Goal: Information Seeking & Learning: Understand process/instructions

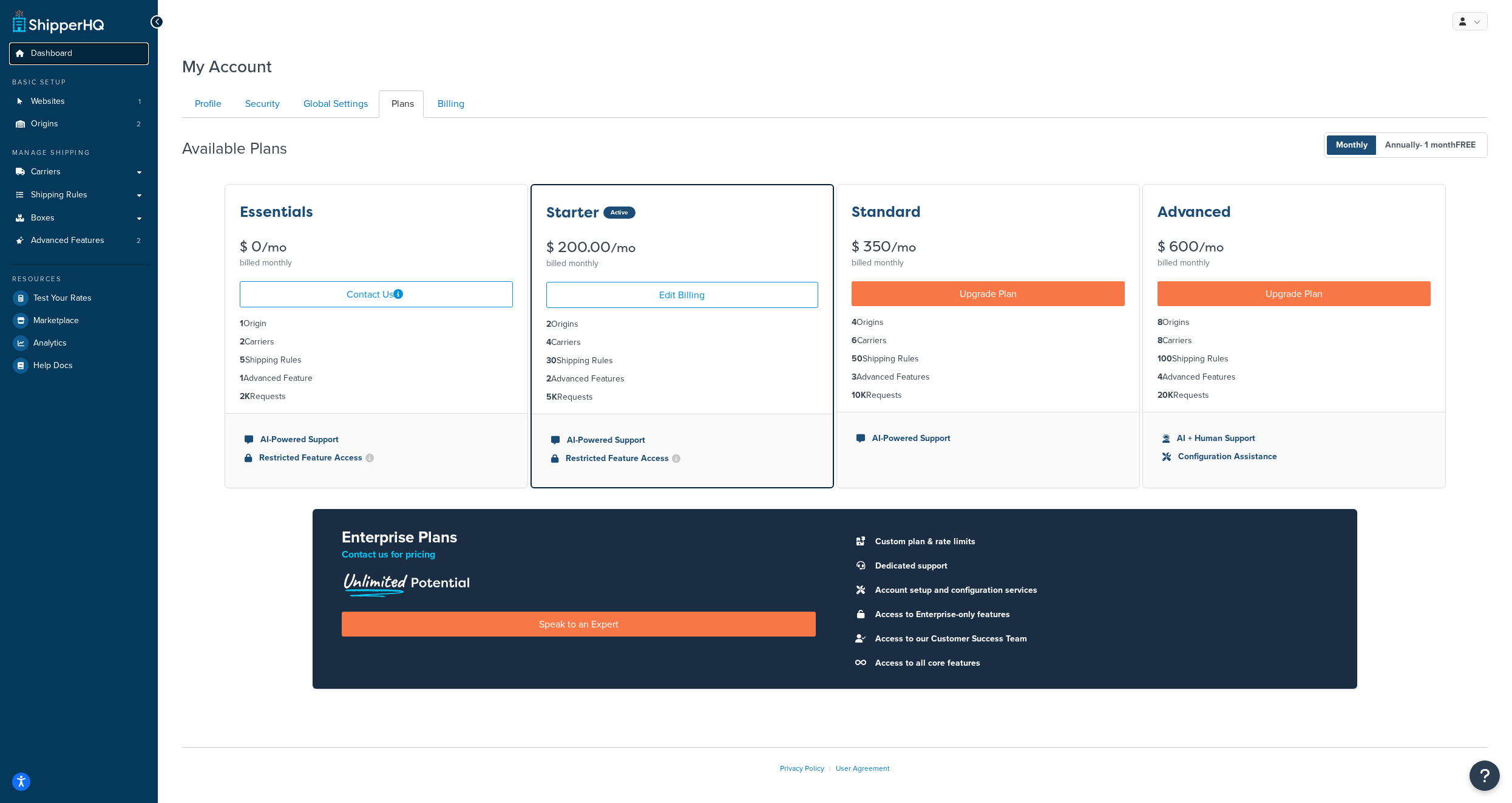
click at [71, 61] on link "Dashboard" at bounding box center [79, 54] width 139 height 22
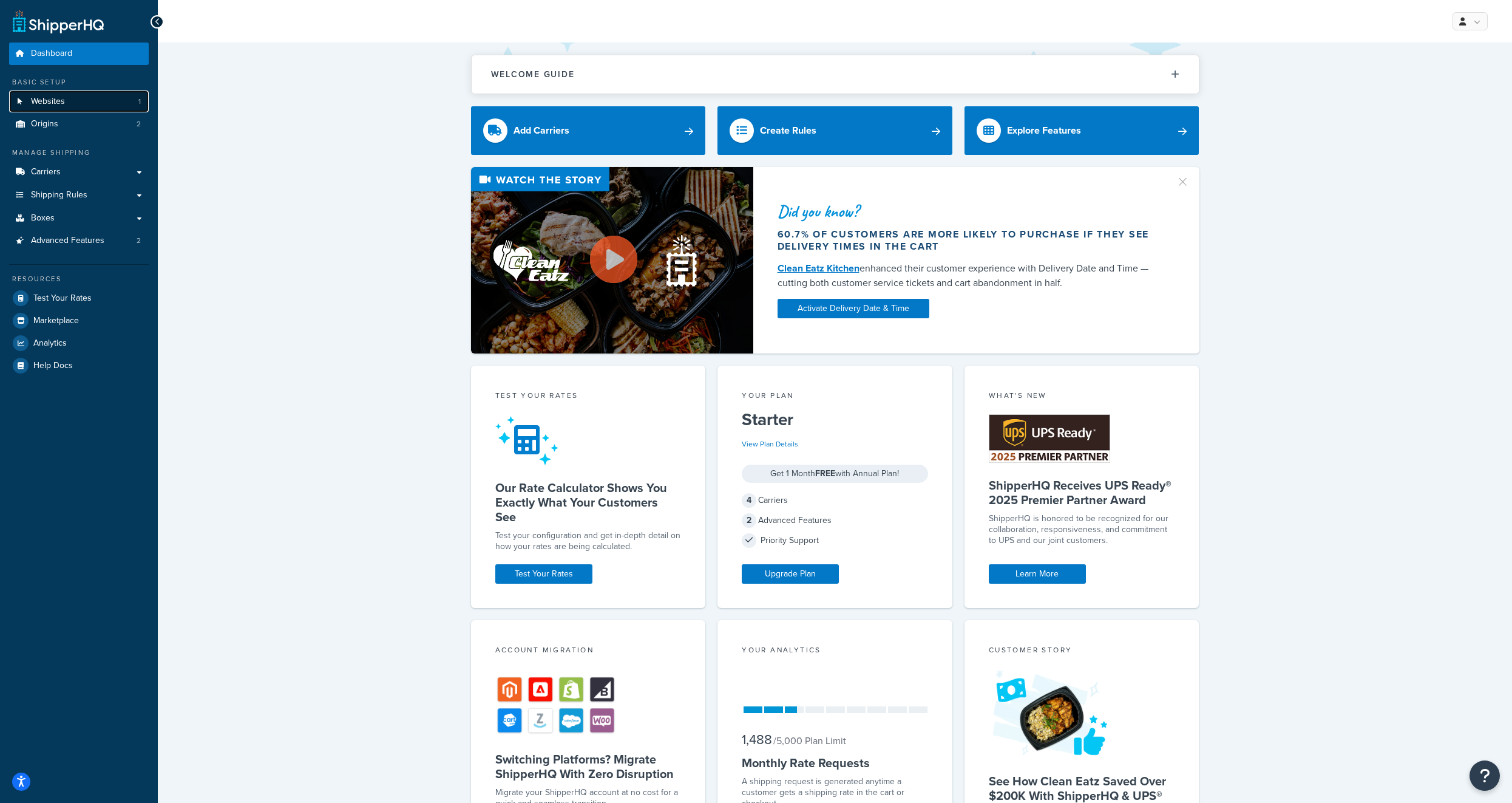
click at [89, 107] on link "Websites 1" at bounding box center [79, 102] width 139 height 22
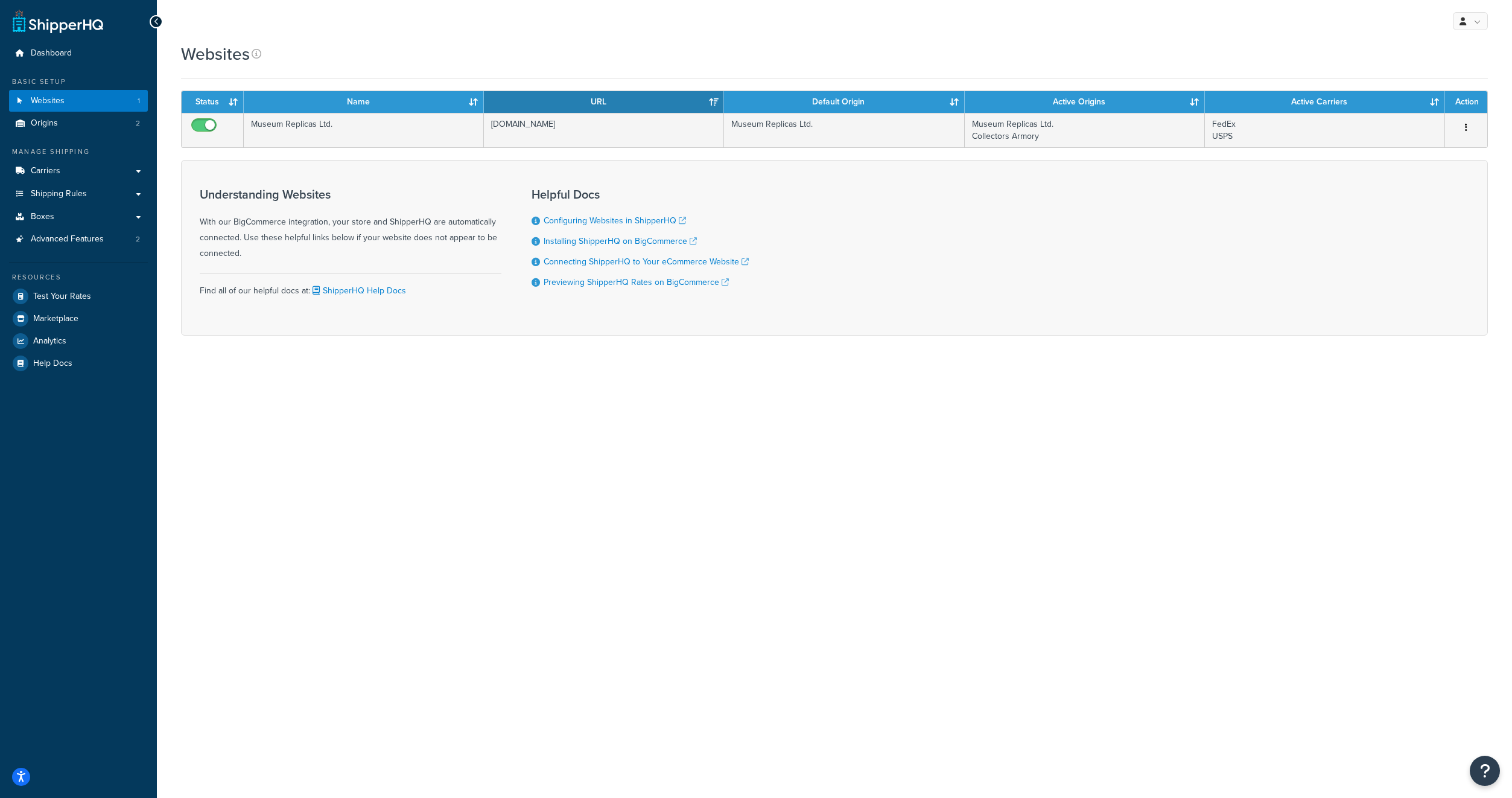
click at [663, 289] on li "Previewing ShipperHQ Rates on BigCommerce" at bounding box center [640, 283] width 217 height 13
click at [666, 282] on link "Previewing ShipperHQ Rates on BigCommerce" at bounding box center [636, 282] width 185 height 13
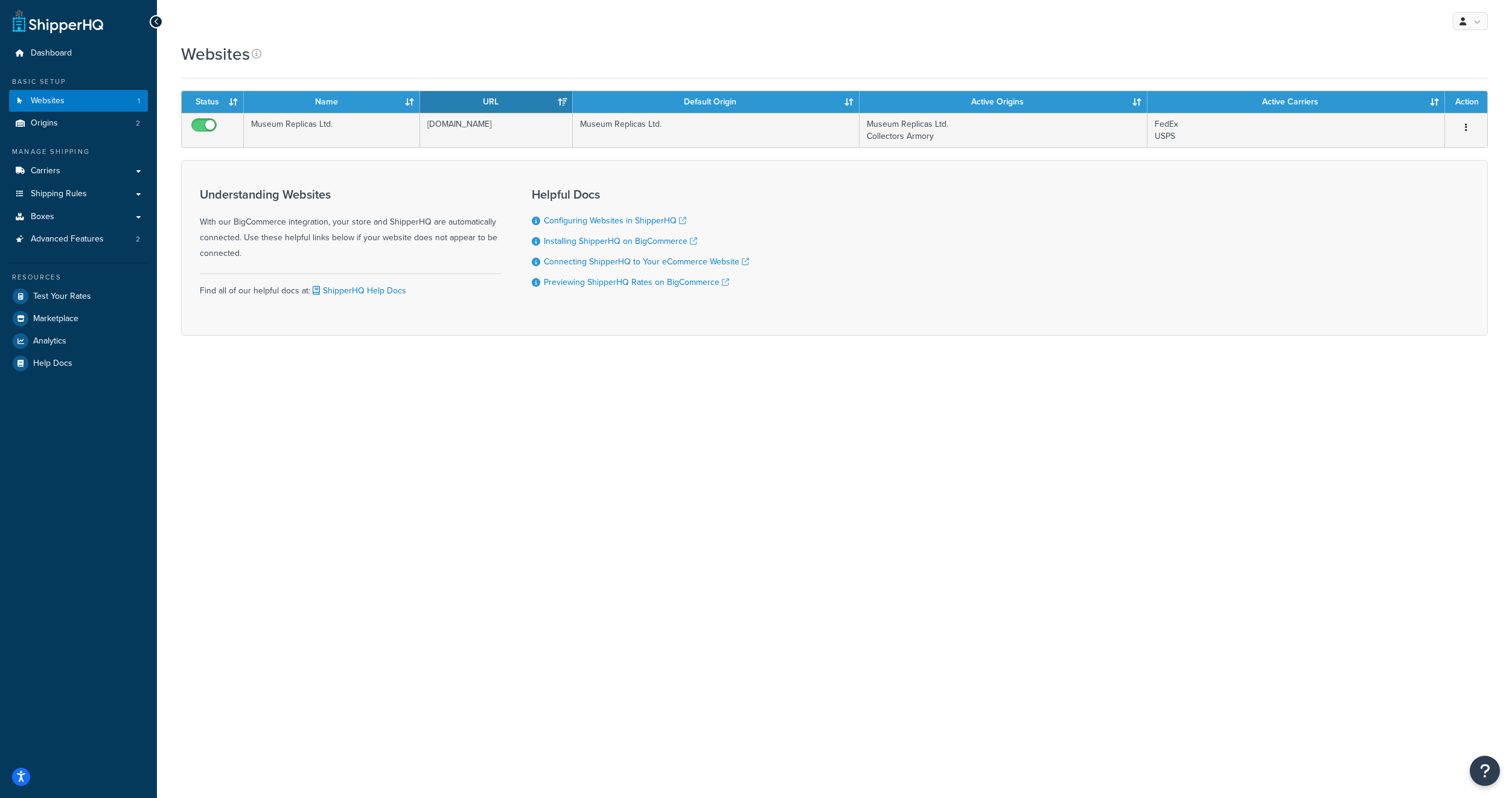
click at [264, 53] on div "Websites" at bounding box center [229, 54] width 97 height 23
click at [255, 53] on icon at bounding box center [256, 54] width 10 height 10
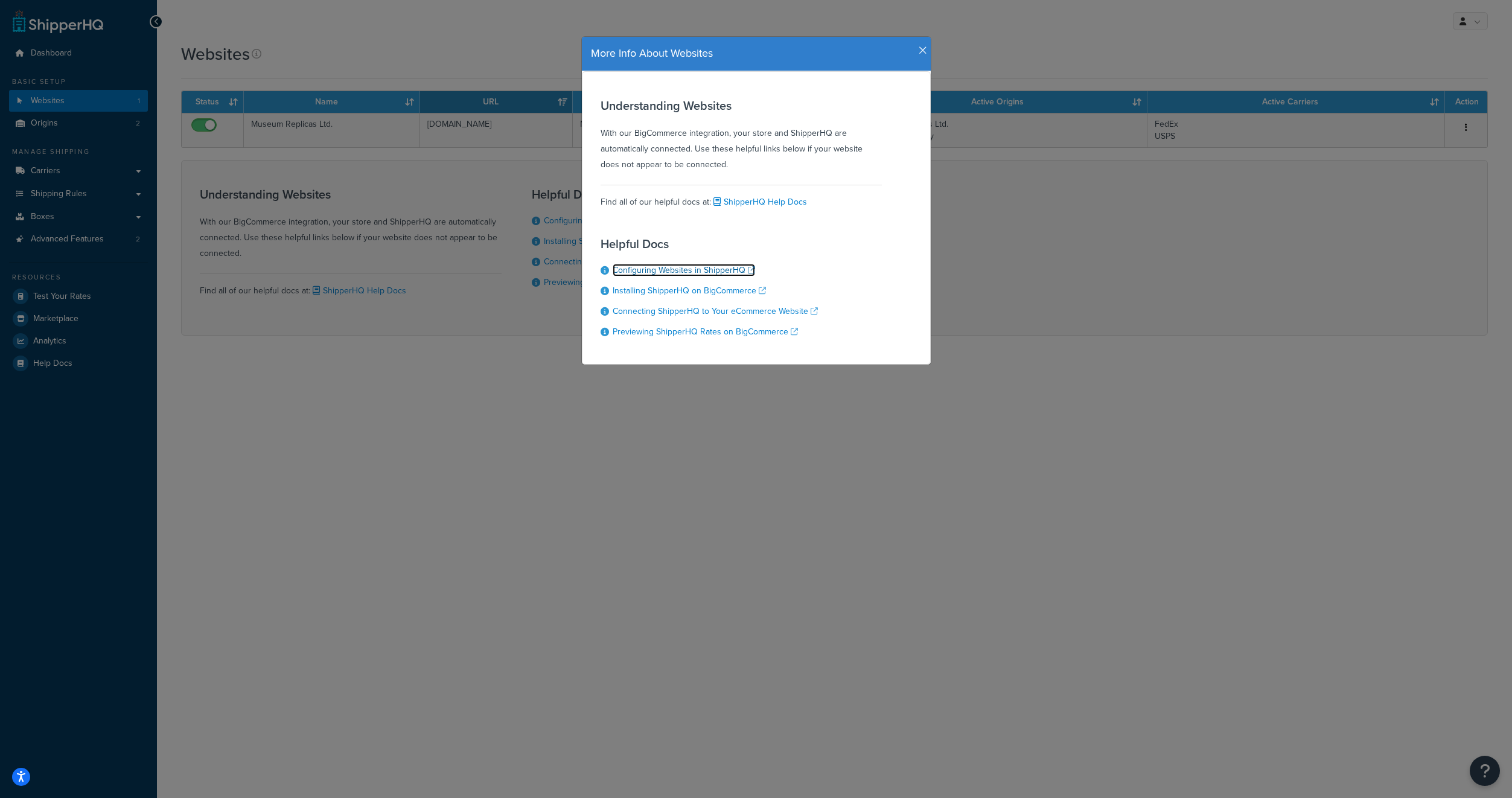
click at [723, 269] on link "Configuring Websites in ShipperHQ" at bounding box center [684, 270] width 142 height 13
click at [919, 54] on icon "button" at bounding box center [923, 51] width 9 height 11
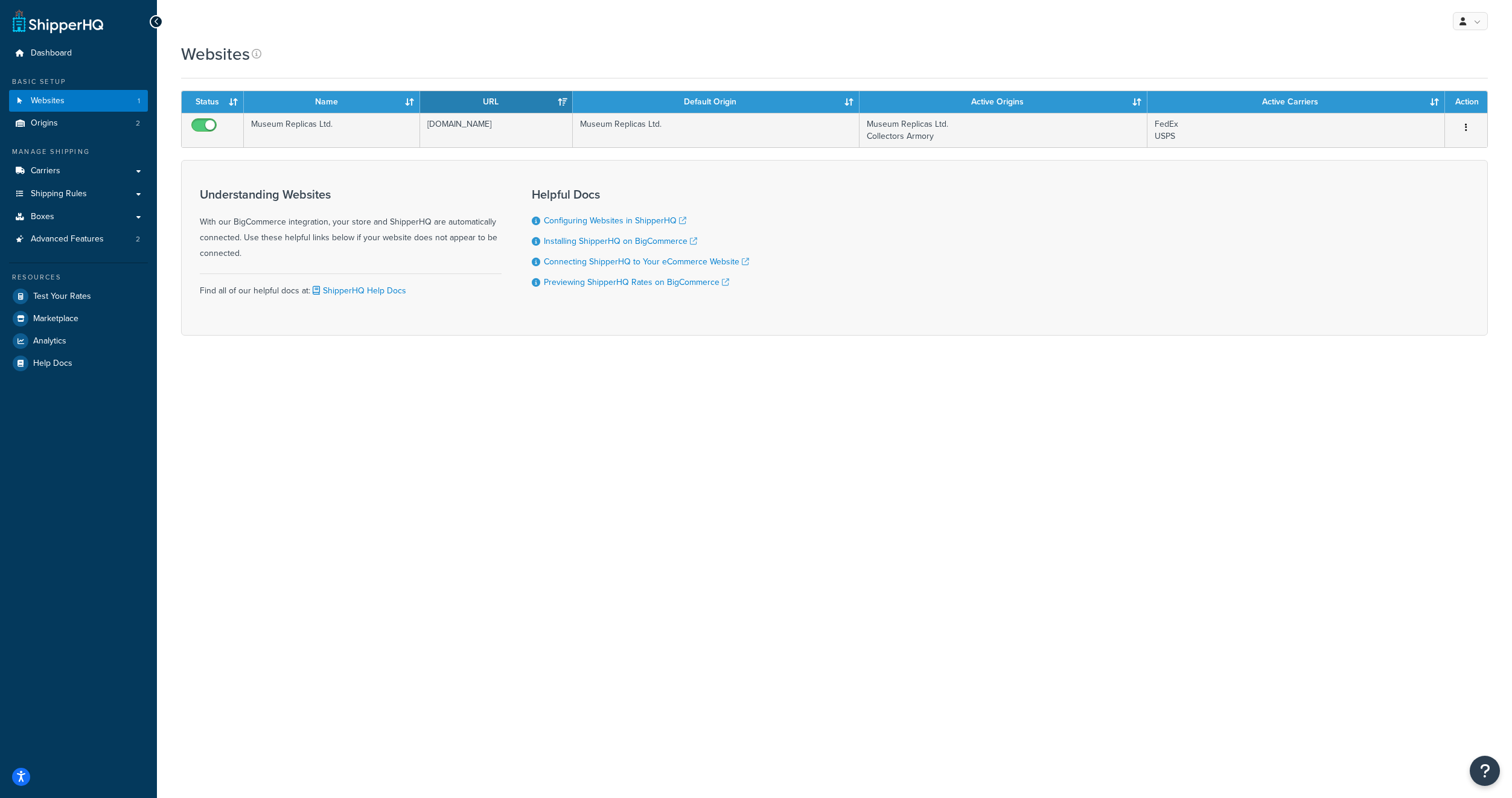
click at [306, 61] on div "Websites" at bounding box center [834, 54] width 1307 height 23
click at [293, 57] on div "Websites" at bounding box center [834, 54] width 1307 height 23
click at [250, 54] on div "Websites" at bounding box center [229, 54] width 97 height 23
click at [271, 59] on div "Websites" at bounding box center [229, 54] width 97 height 23
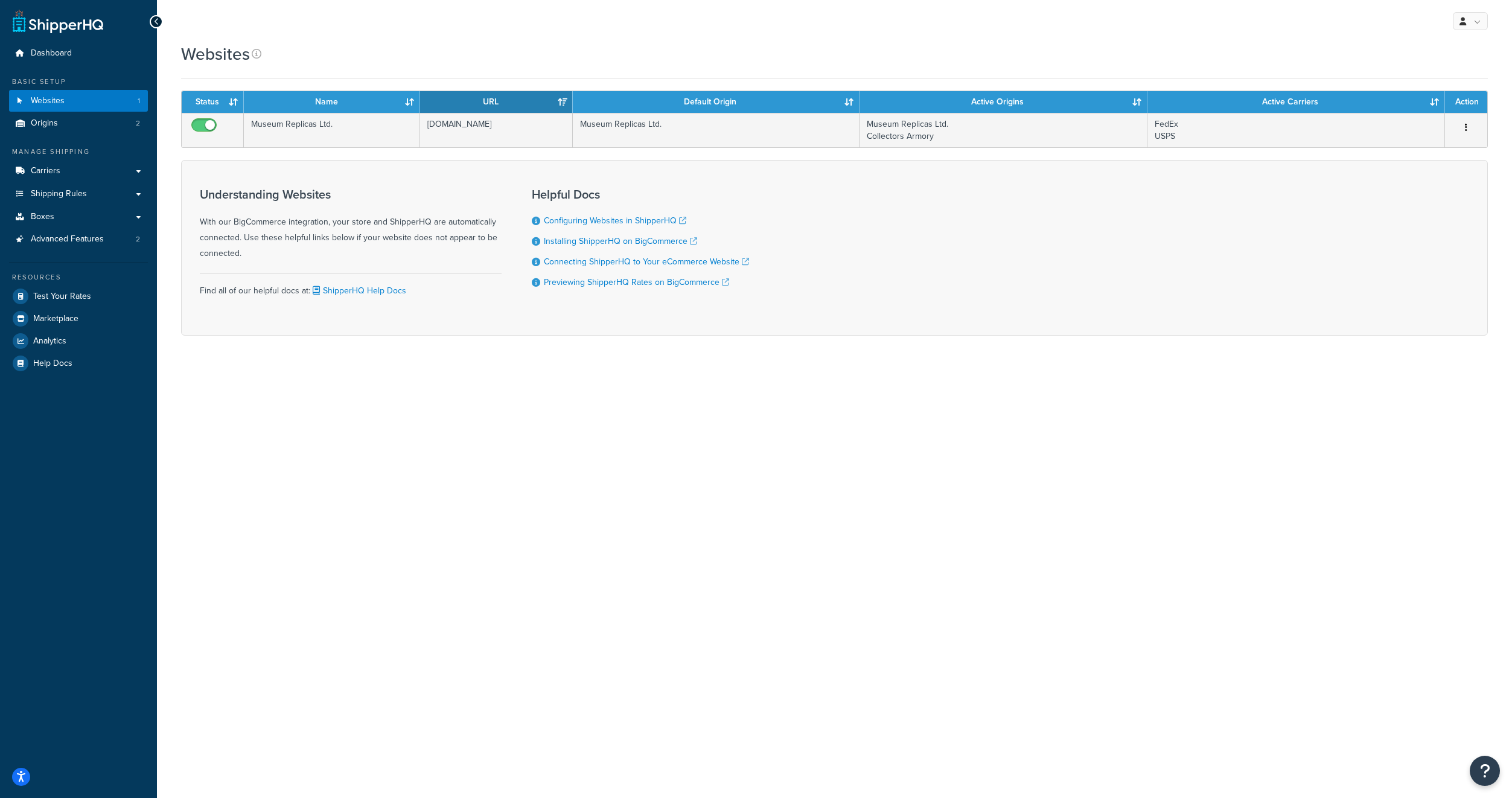
click at [272, 59] on div "Websites" at bounding box center [229, 54] width 97 height 23
